Goal: Find contact information: Find contact information

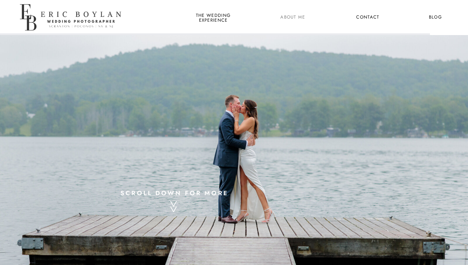
click at [297, 15] on nav "About Me" at bounding box center [292, 17] width 33 height 9
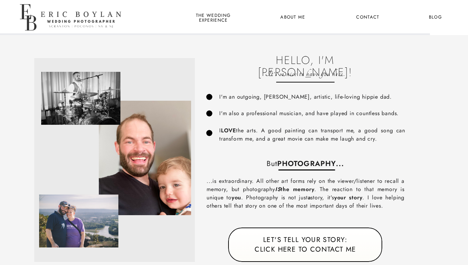
click at [369, 19] on nav "Contact" at bounding box center [367, 17] width 25 height 9
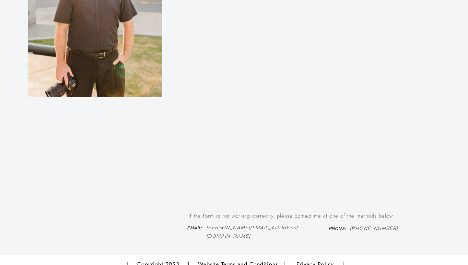
scroll to position [478, 0]
